Goal: Obtain resource: Obtain resource

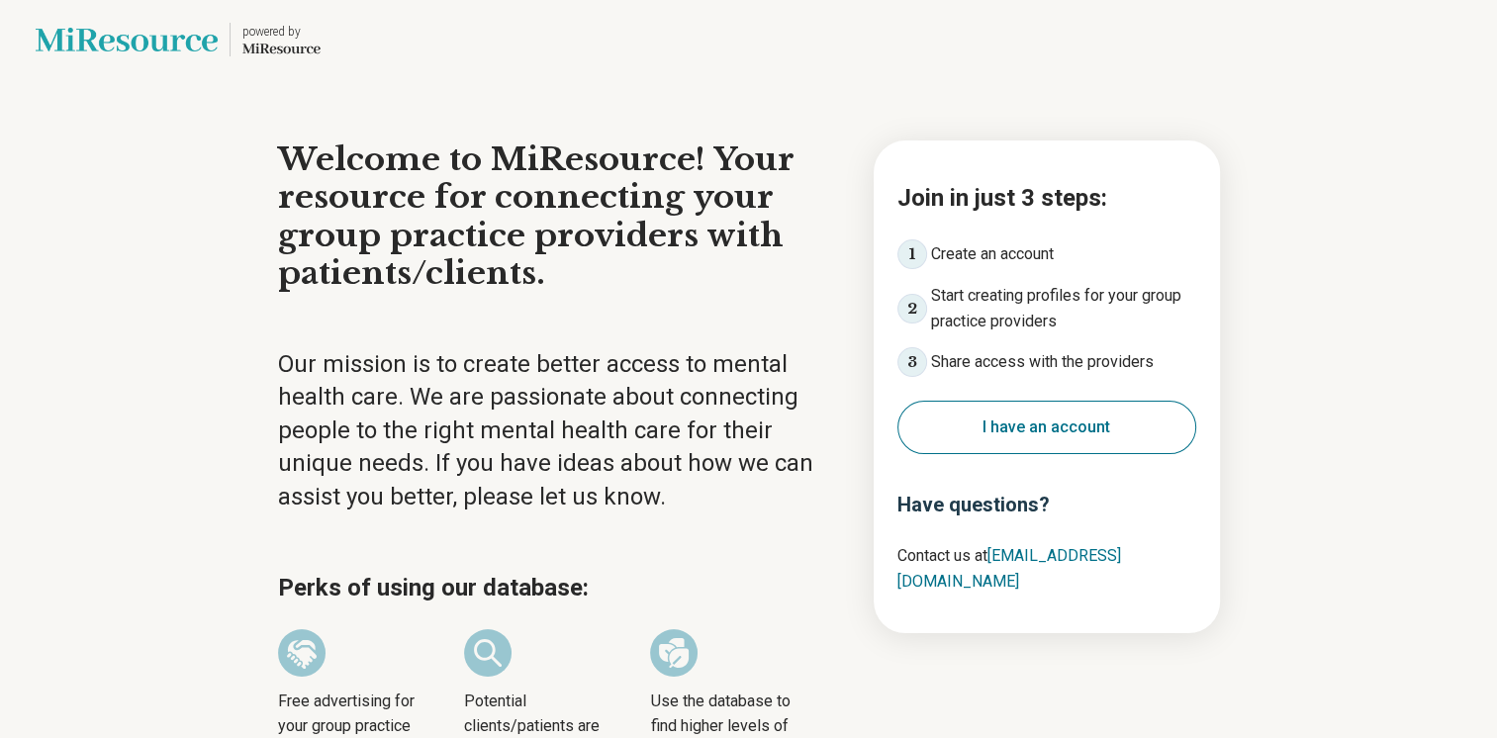
click at [1069, 422] on button "I have an account" at bounding box center [1046, 427] width 299 height 53
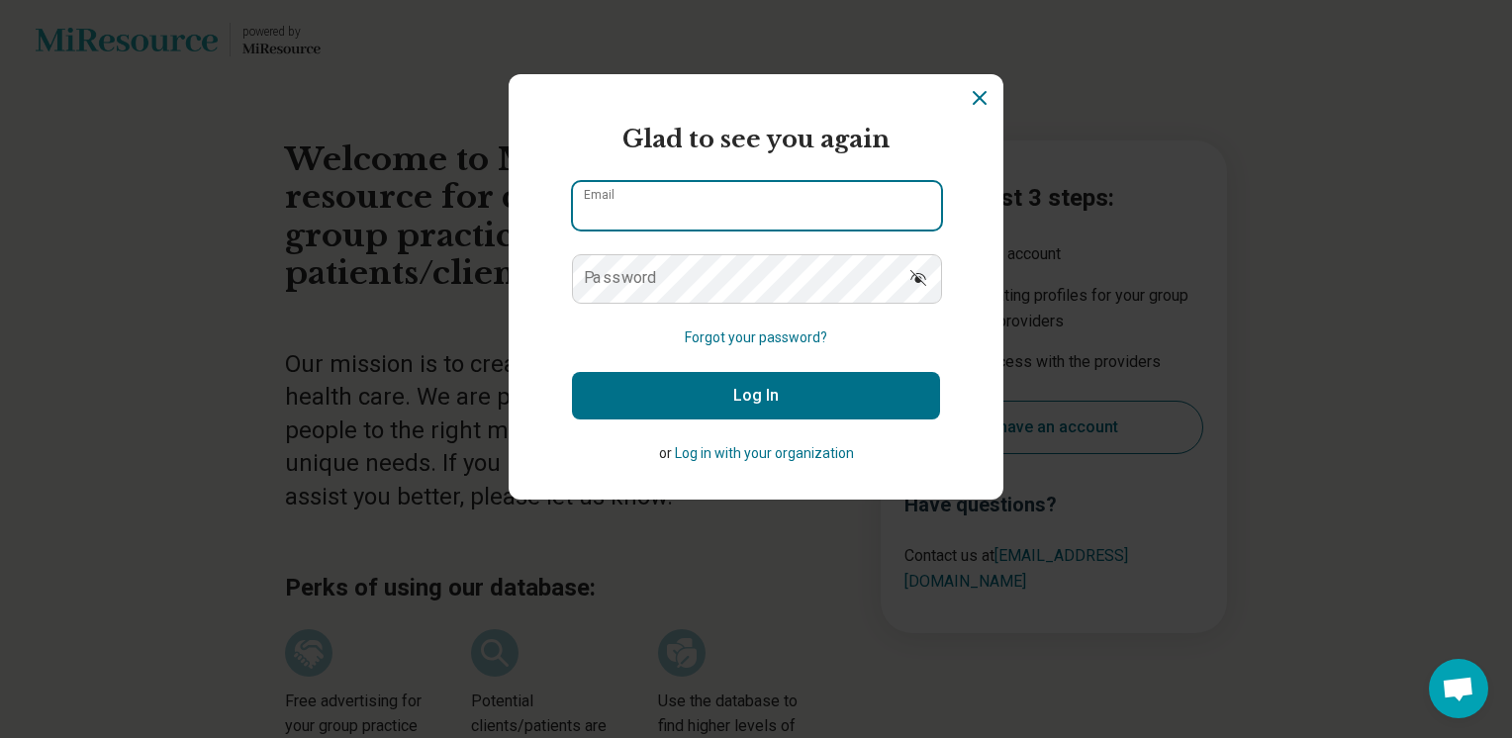
type input "**********"
click at [771, 391] on button "Log In" at bounding box center [756, 395] width 368 height 47
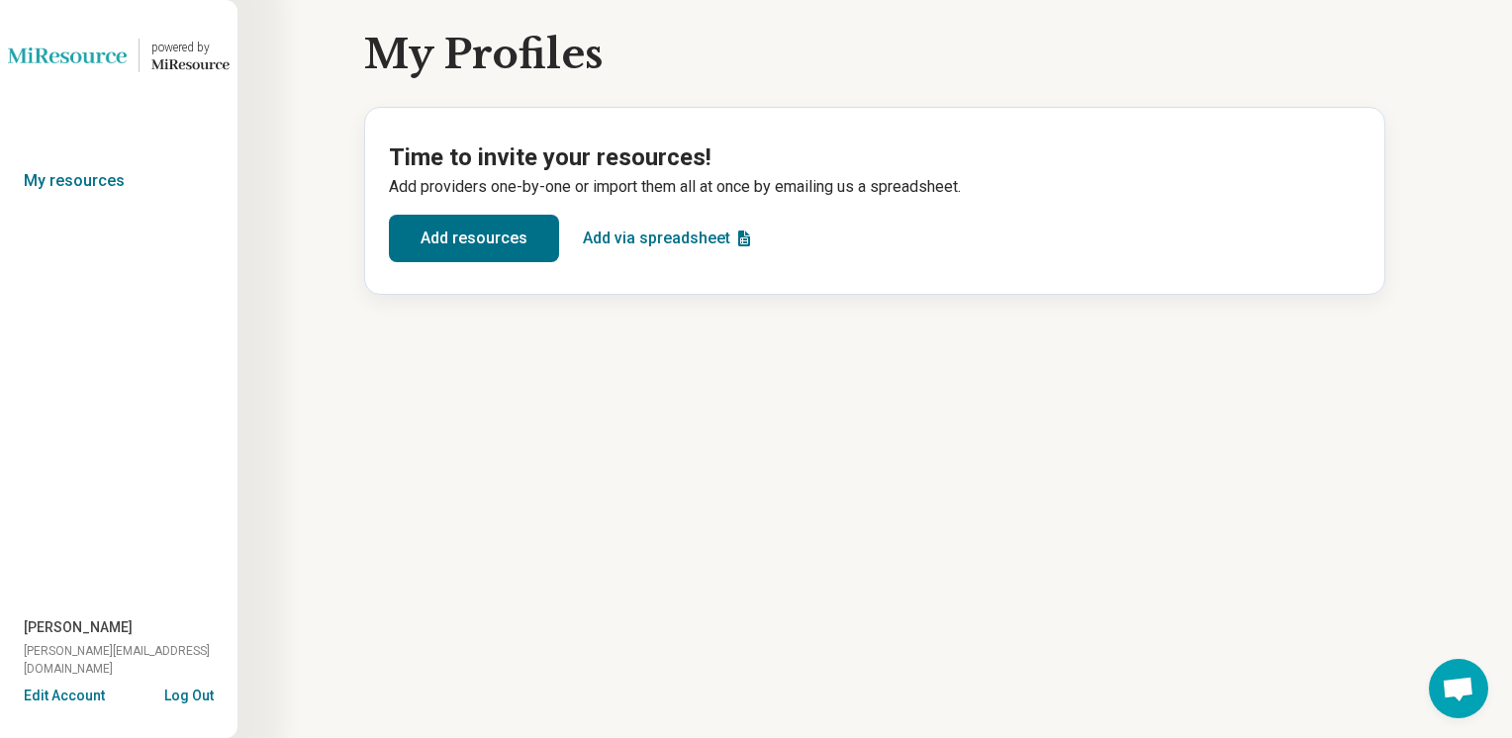
click at [689, 240] on button "Add via spreadsheet" at bounding box center [668, 238] width 187 height 47
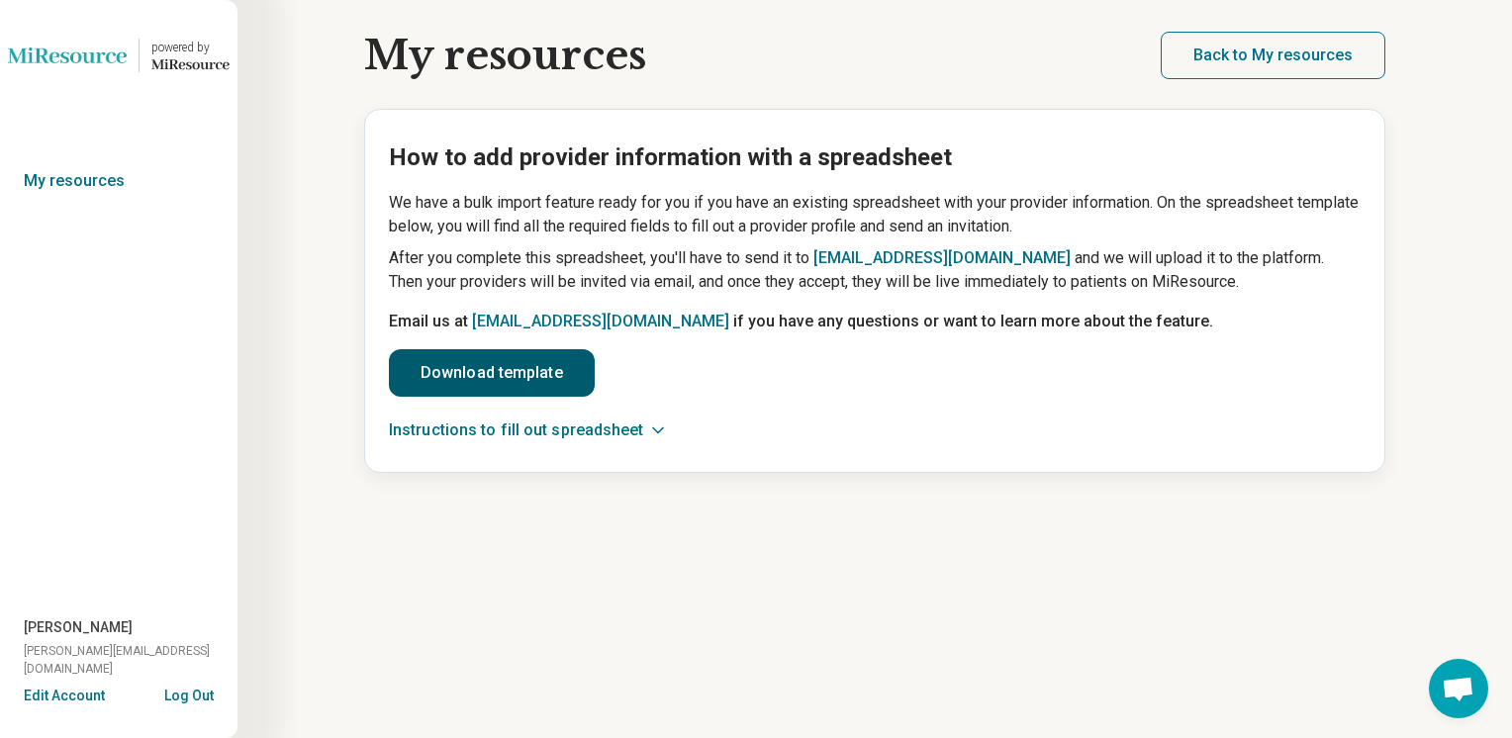
click at [517, 372] on link "Download template" at bounding box center [492, 372] width 206 height 47
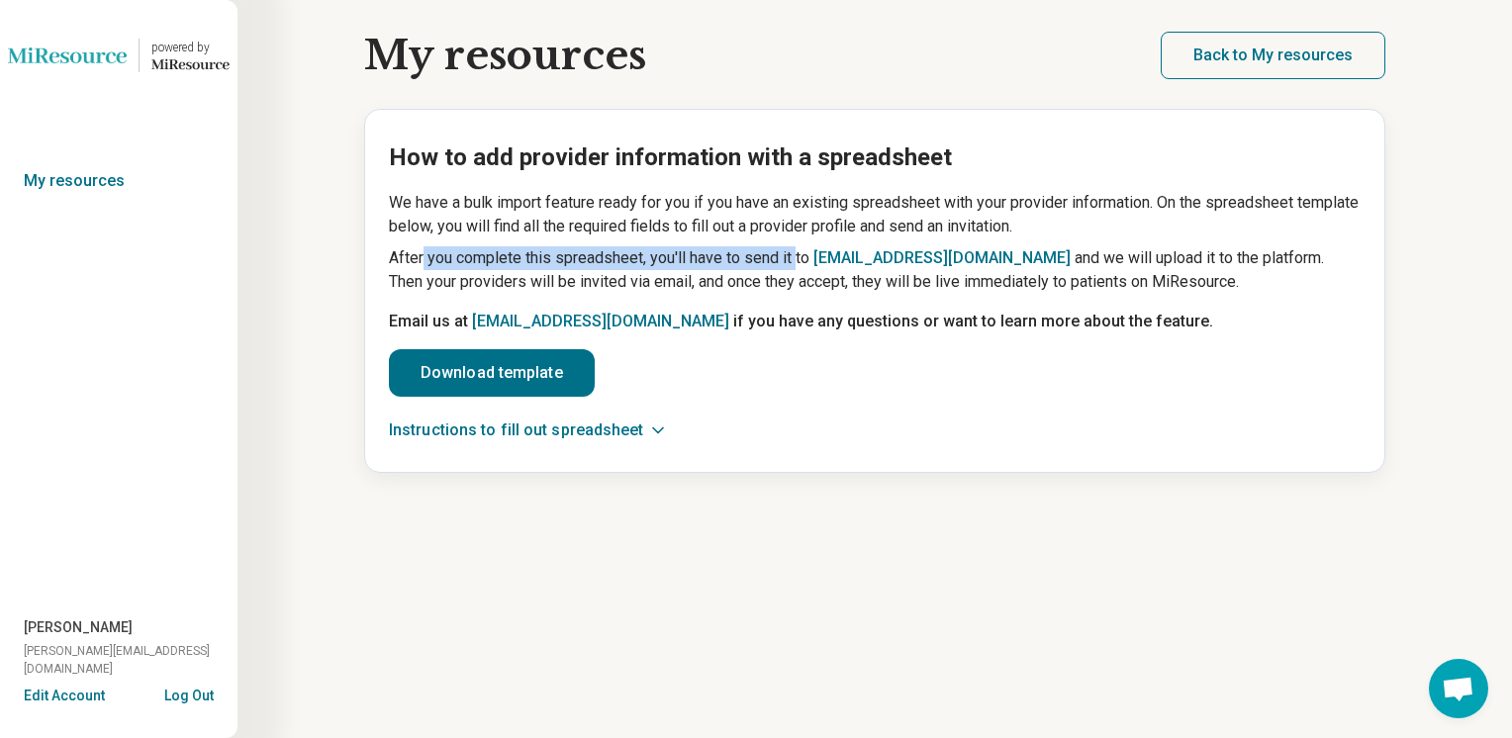
drag, startPoint x: 425, startPoint y: 265, endPoint x: 796, endPoint y: 257, distance: 371.2
click at [796, 257] on p "After you complete this spreadsheet, you'll have to send it to [EMAIL_ADDRESS][…" at bounding box center [875, 269] width 972 height 47
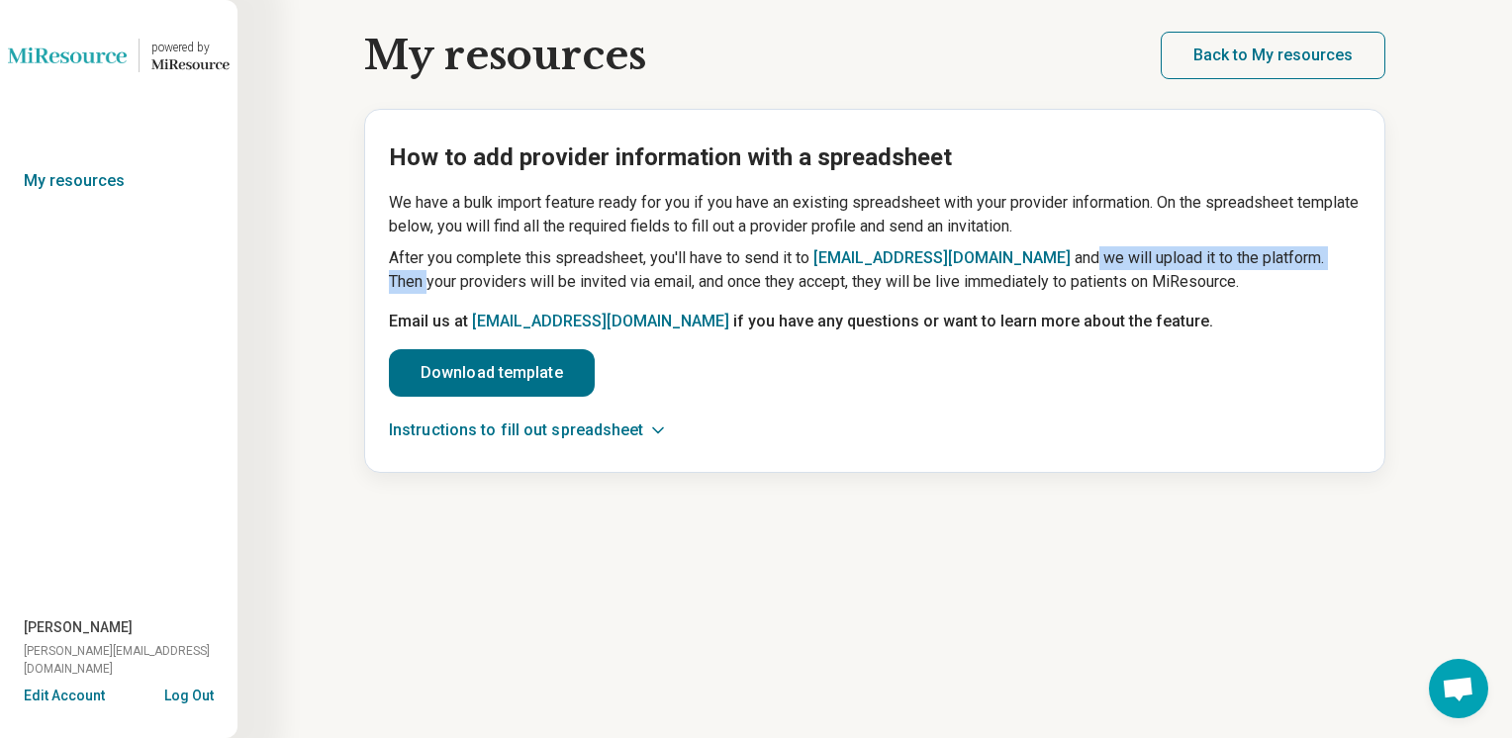
drag, startPoint x: 796, startPoint y: 257, endPoint x: 1302, endPoint y: 258, distance: 506.6
click at [1302, 258] on p "After you complete this spreadsheet, you'll have to send it to [EMAIL_ADDRESS][…" at bounding box center [875, 269] width 972 height 47
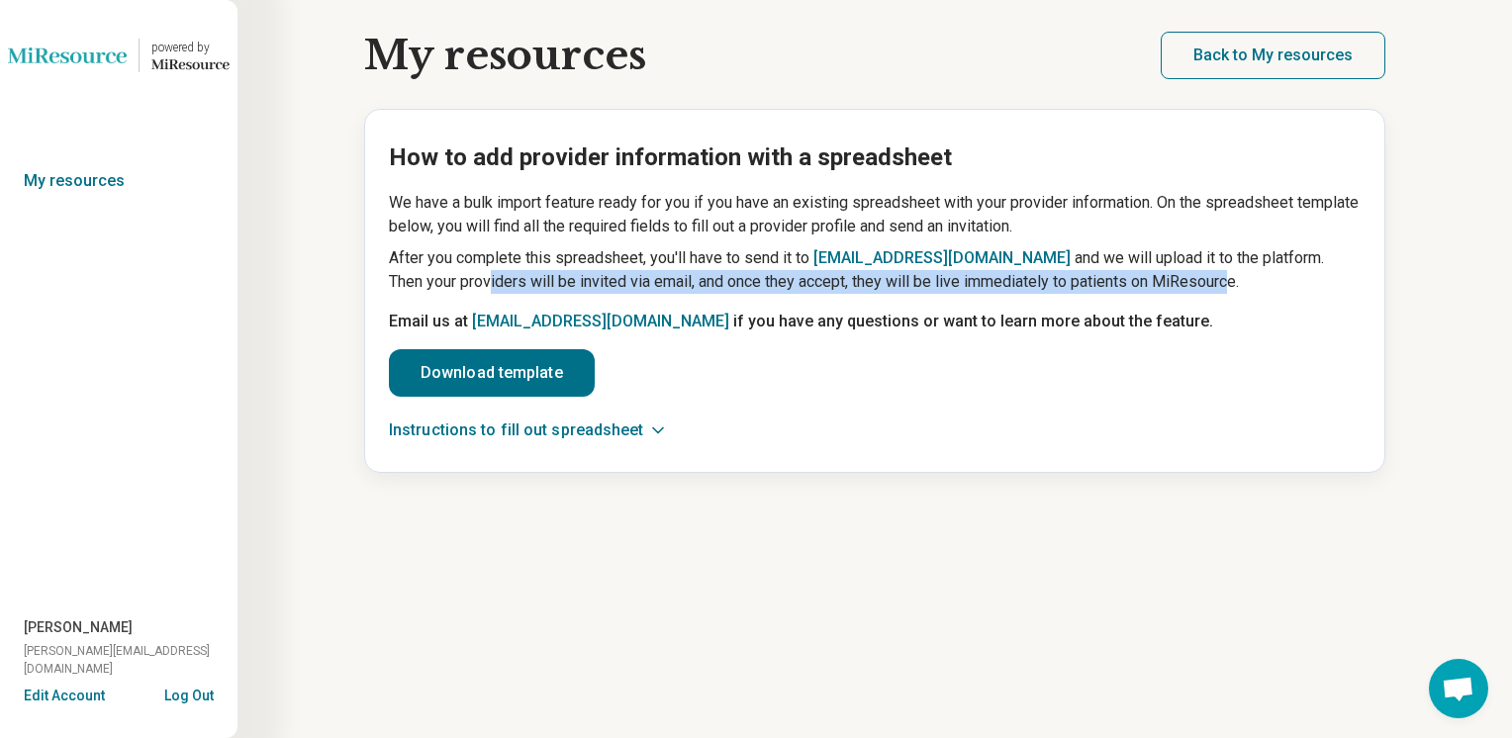
drag, startPoint x: 416, startPoint y: 275, endPoint x: 1161, endPoint y: 279, distance: 745.1
click at [1161, 279] on p "After you complete this spreadsheet, you'll have to send it to [EMAIL_ADDRESS][…" at bounding box center [875, 269] width 972 height 47
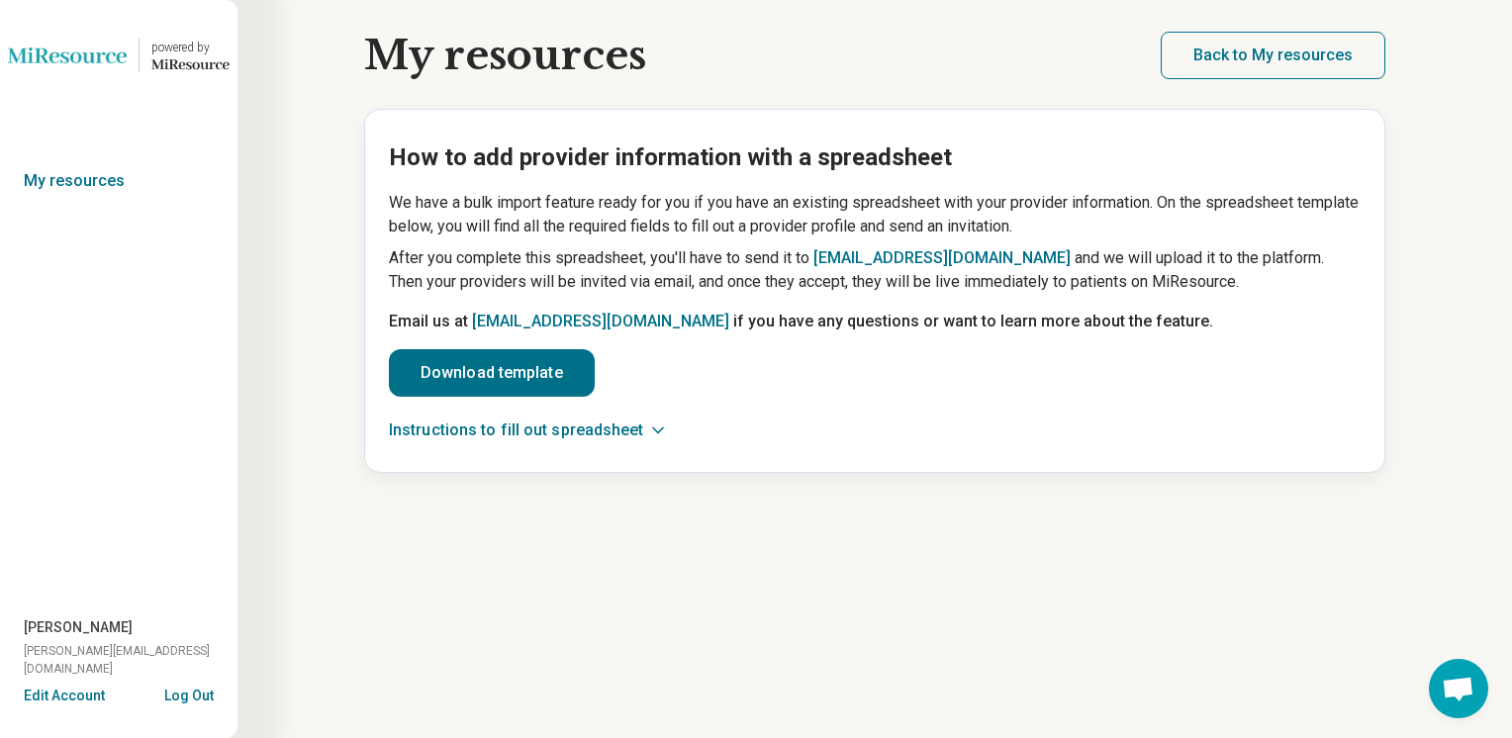
drag, startPoint x: 1161, startPoint y: 279, endPoint x: 1159, endPoint y: 357, distance: 78.2
click at [1159, 357] on div "How to add provider information with a spreadsheet We have a bulk import featur…" at bounding box center [875, 291] width 972 height 299
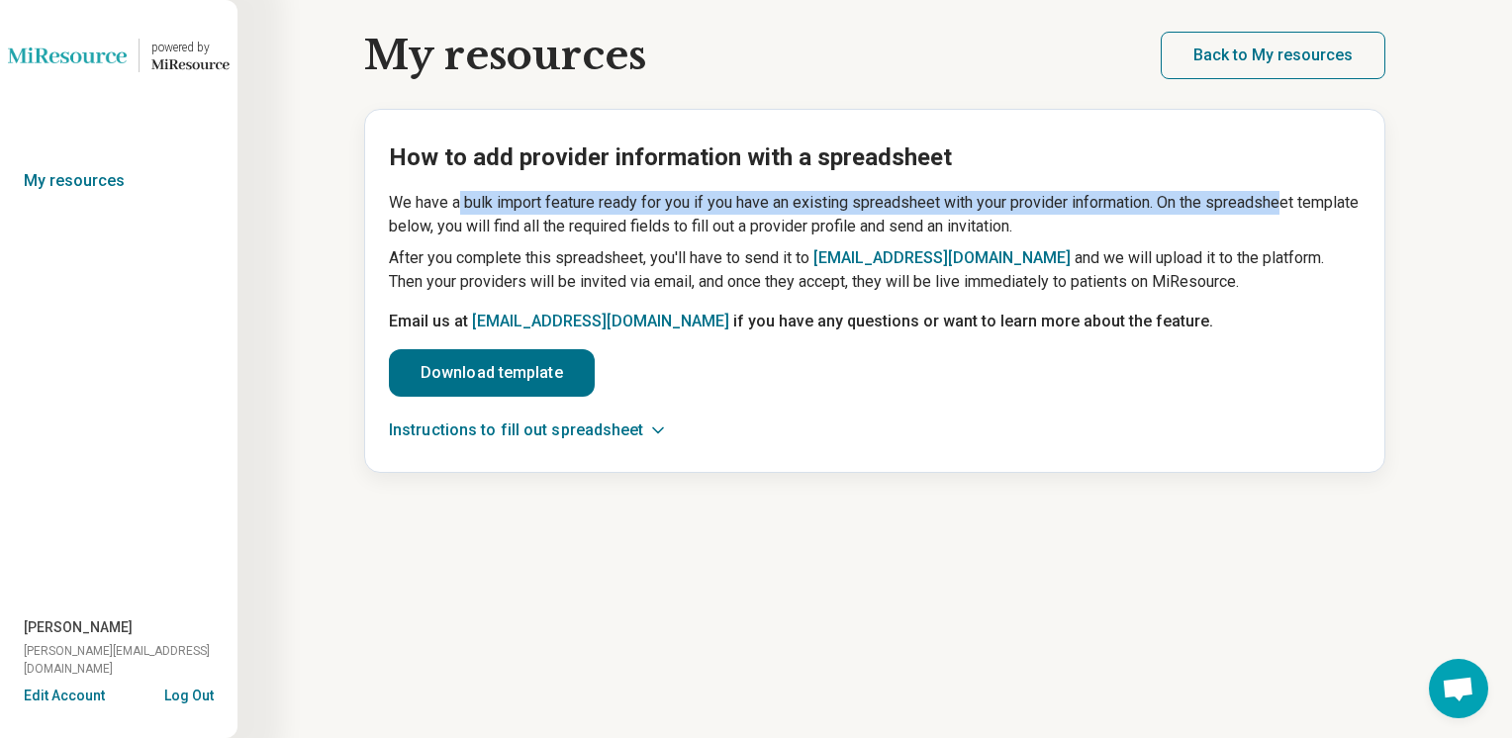
drag, startPoint x: 457, startPoint y: 200, endPoint x: 1292, endPoint y: 203, distance: 835.2
click at [1292, 203] on p "We have a bulk import feature ready for you if you have an existing spreadsheet…" at bounding box center [875, 214] width 972 height 47
